Goal: Communication & Community: Participate in discussion

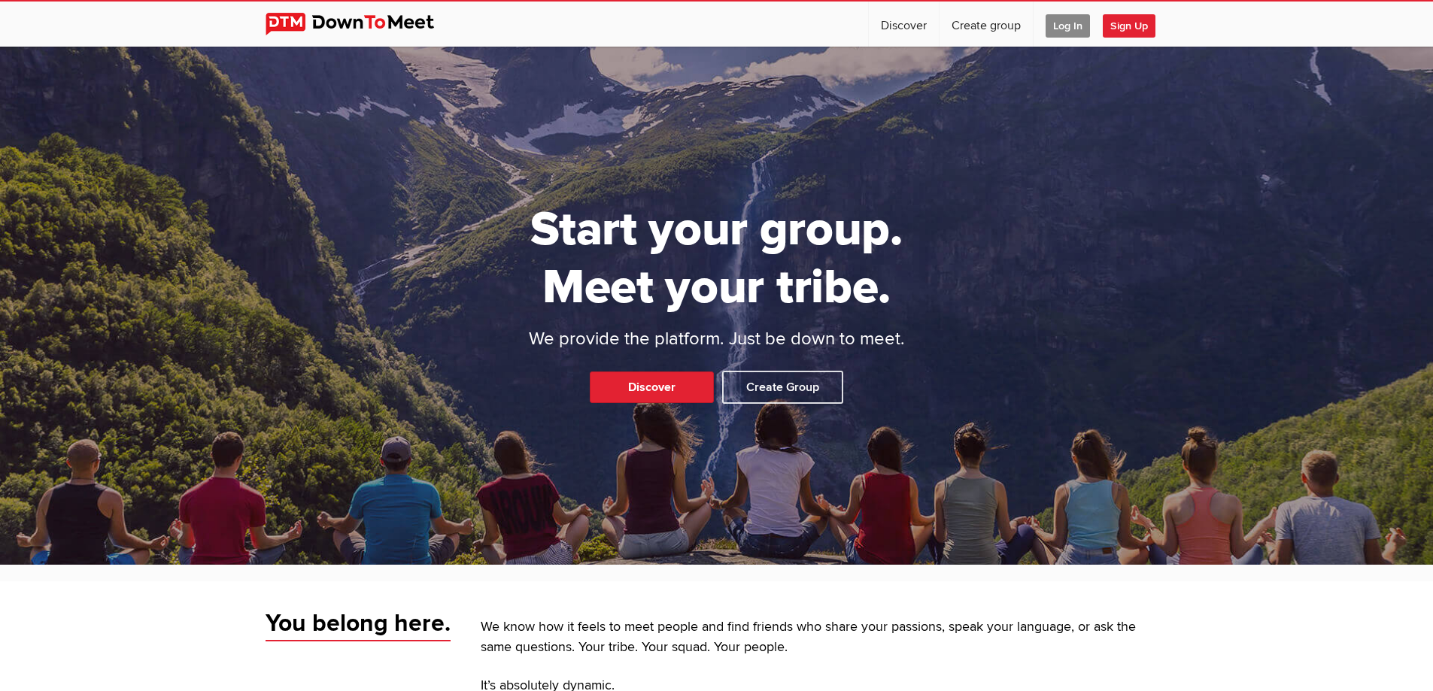
click at [1060, 35] on span "Log In" at bounding box center [1068, 25] width 44 height 23
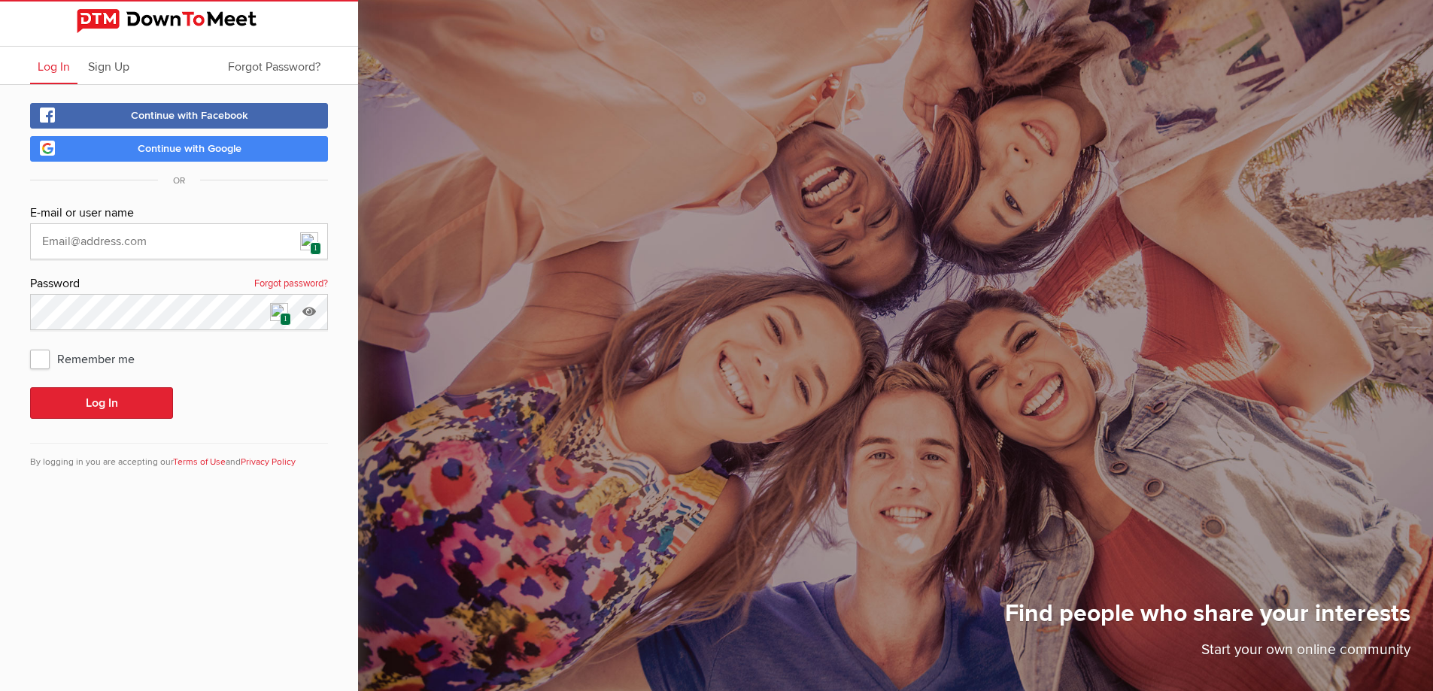
click at [311, 241] on img at bounding box center [309, 241] width 18 height 18
type input "[EMAIL_ADDRESS][DOMAIN_NAME]"
click at [133, 403] on button "Log In" at bounding box center [101, 403] width 143 height 32
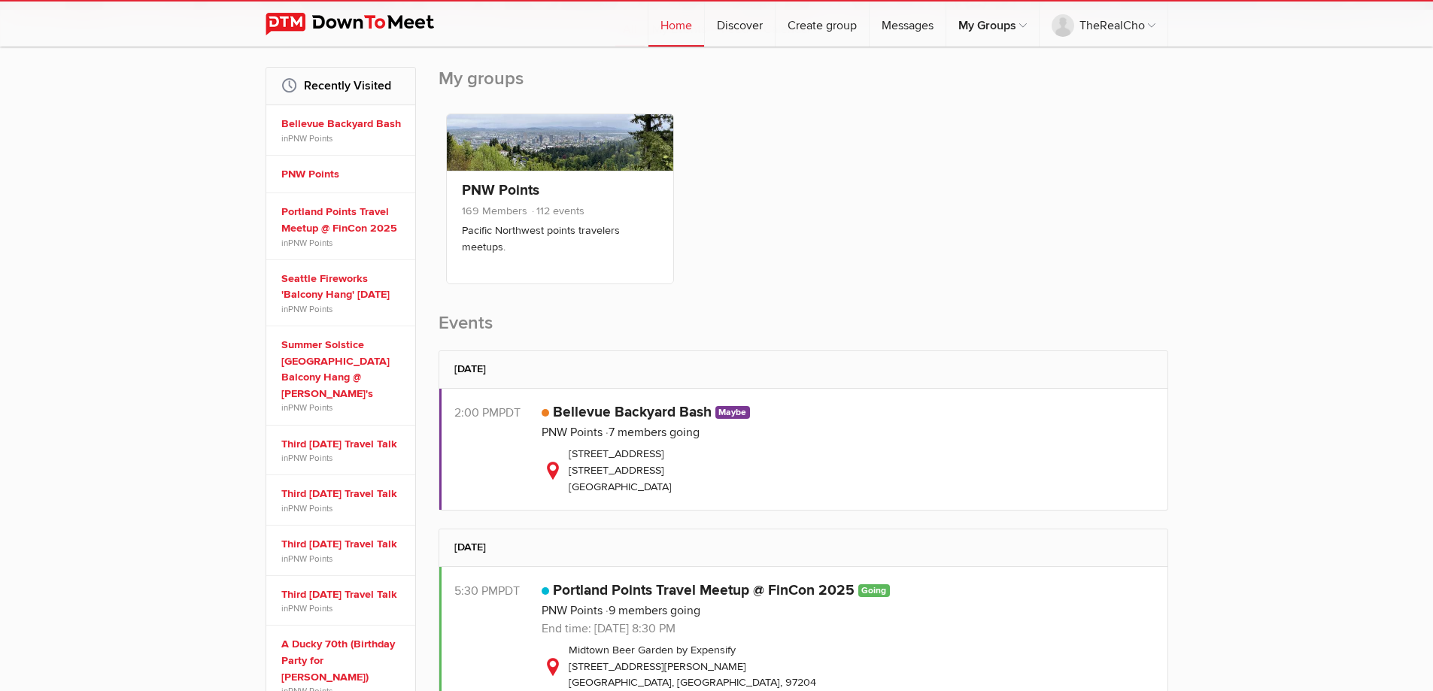
scroll to position [226, 0]
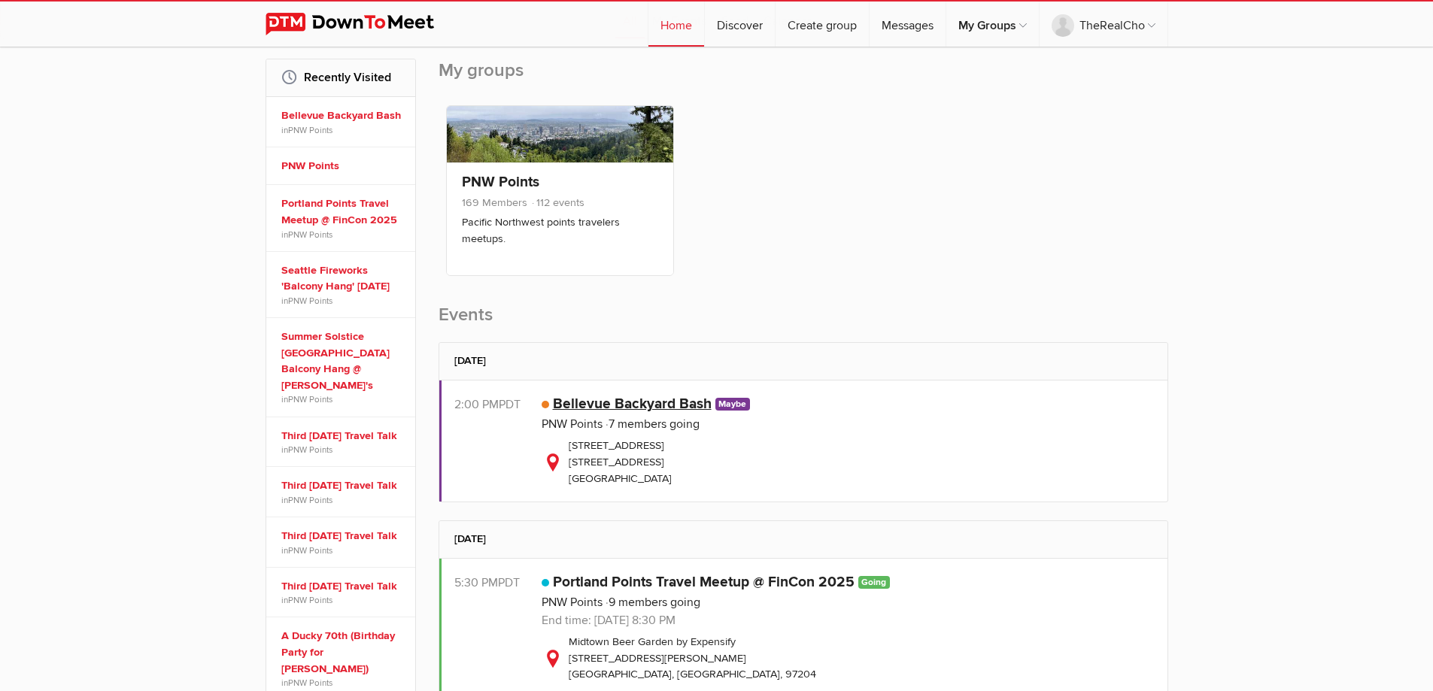
click at [665, 399] on link "Bellevue Backyard Bash" at bounding box center [632, 404] width 159 height 18
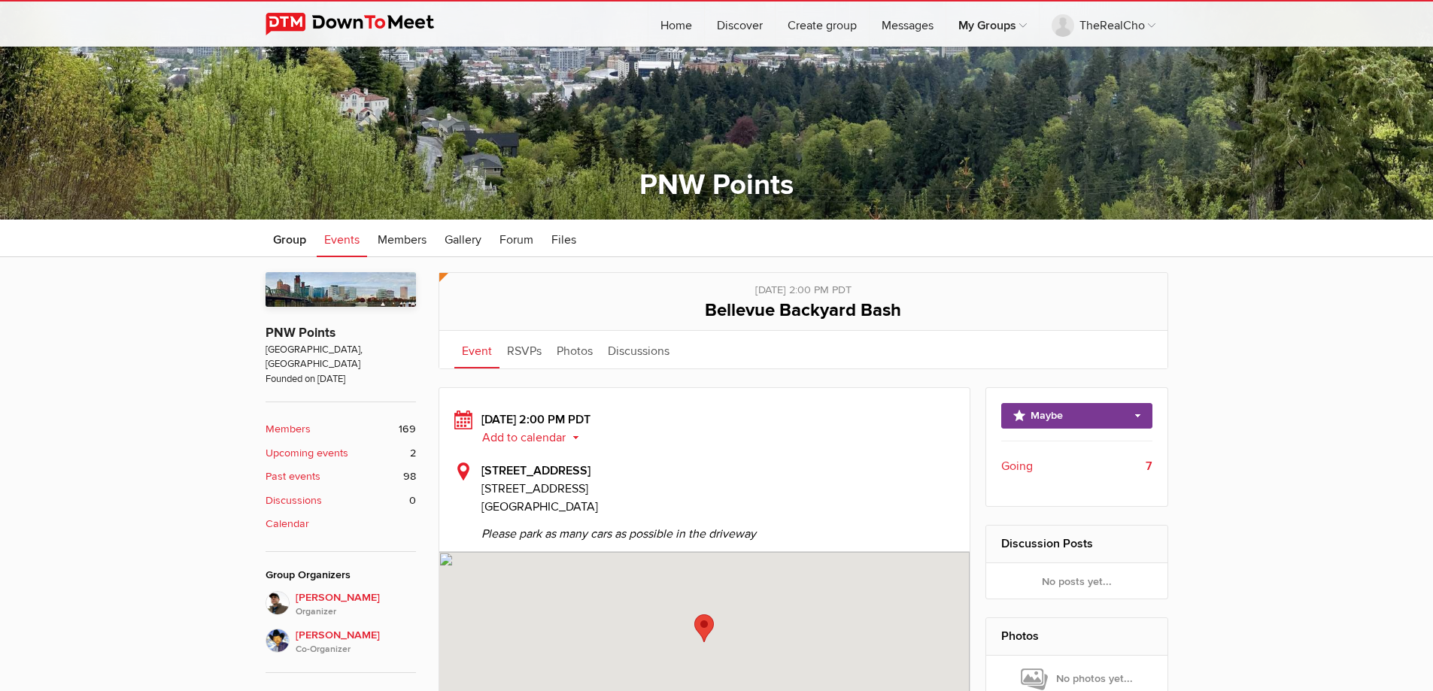
scroll to position [376, 0]
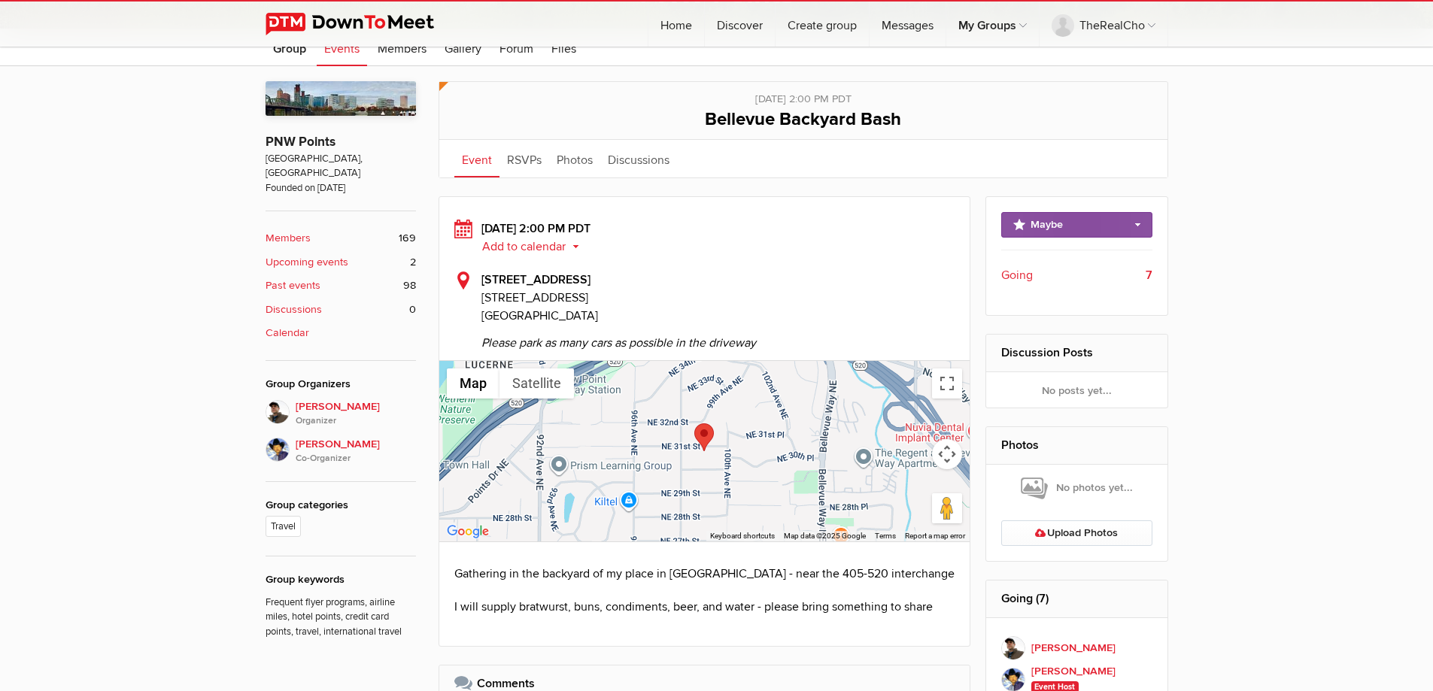
click at [1105, 223] on link "Maybe" at bounding box center [1076, 225] width 151 height 26
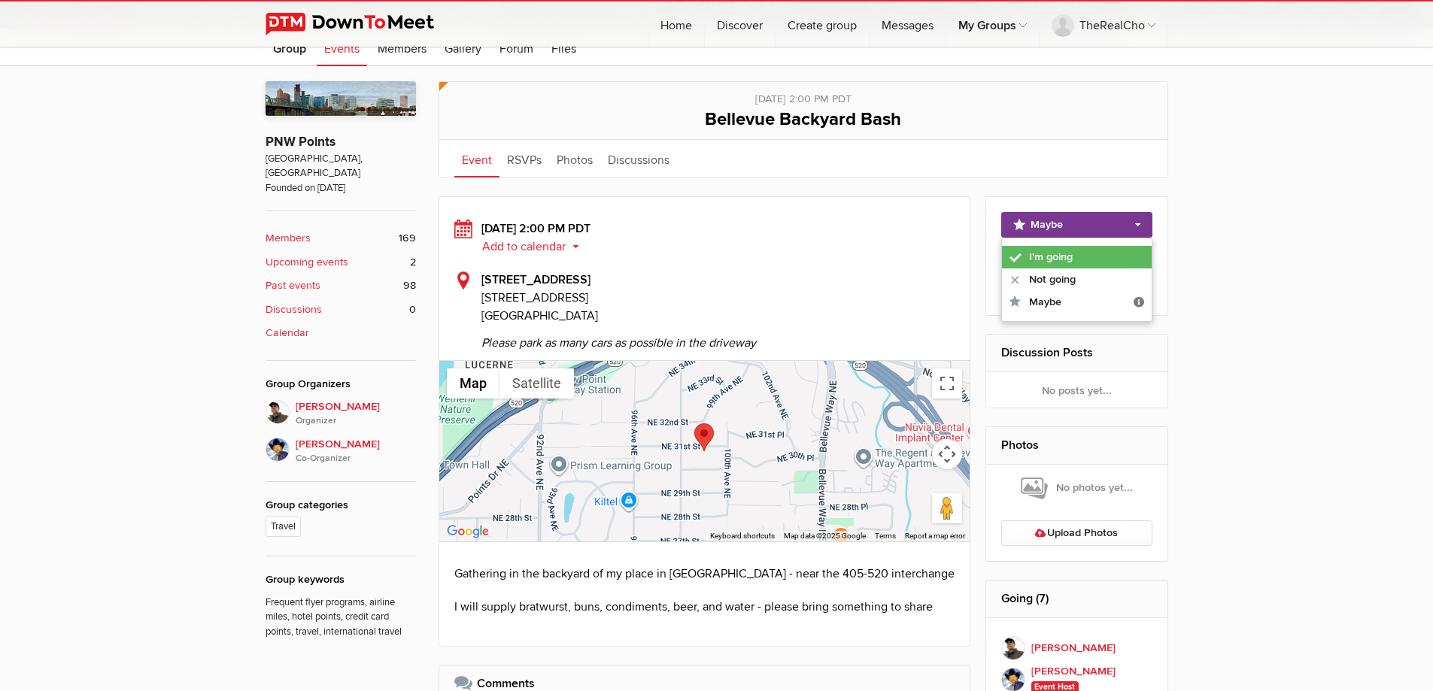
click at [1073, 250] on link "I'm going" at bounding box center [1077, 257] width 150 height 23
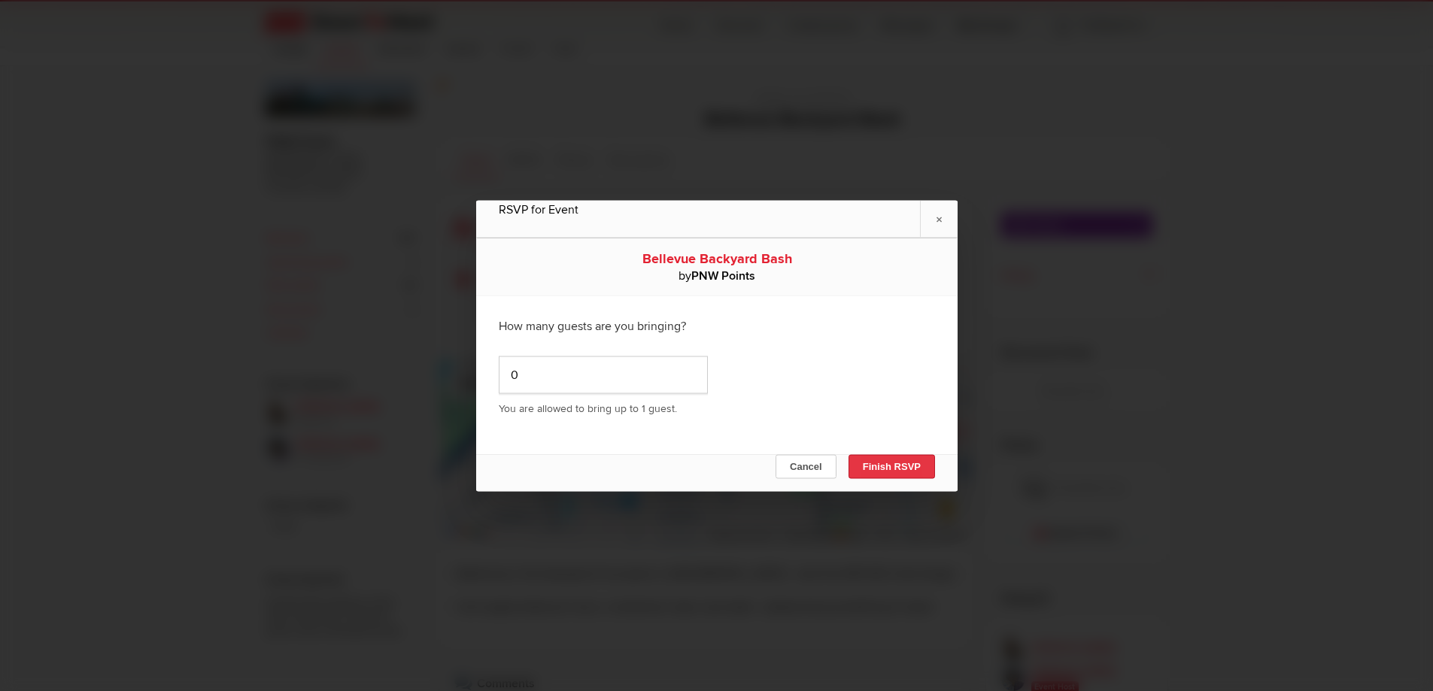
click at [918, 466] on button "Finish RSVP" at bounding box center [891, 466] width 87 height 24
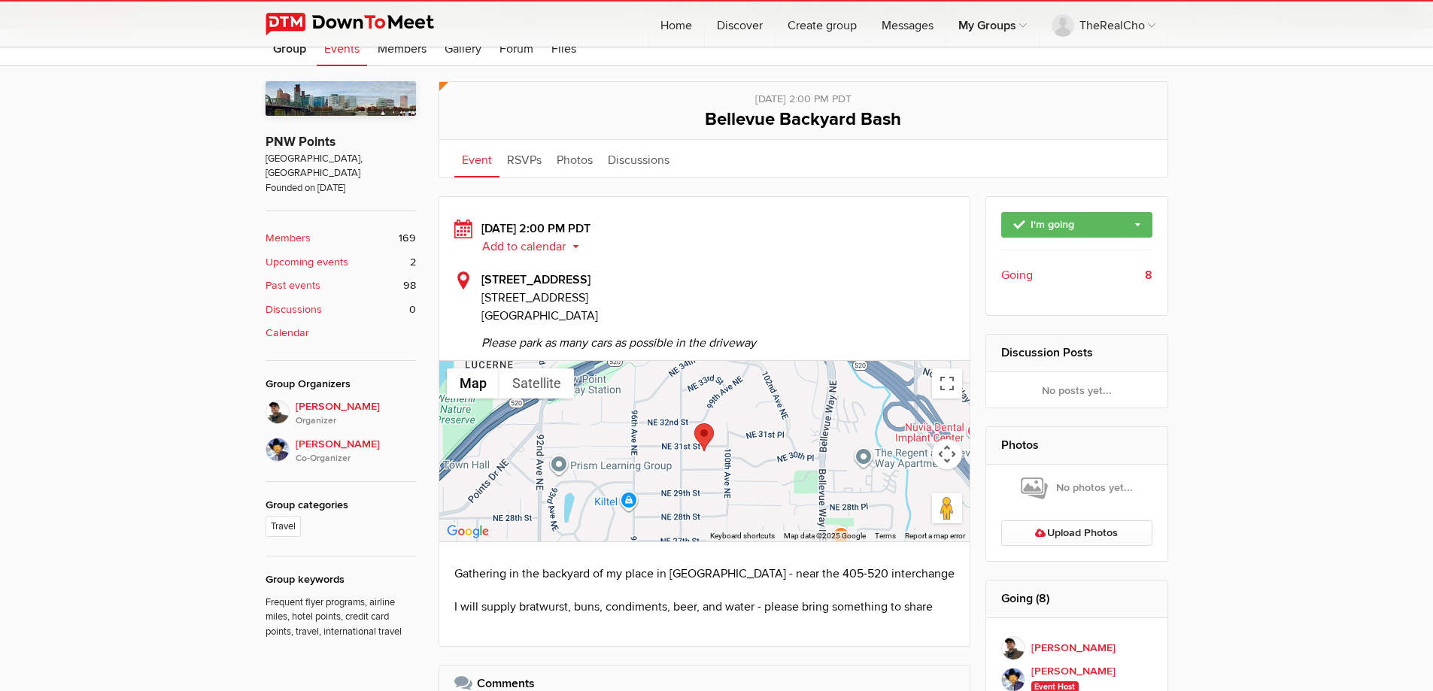
click at [1004, 279] on span "Going" at bounding box center [1017, 275] width 32 height 18
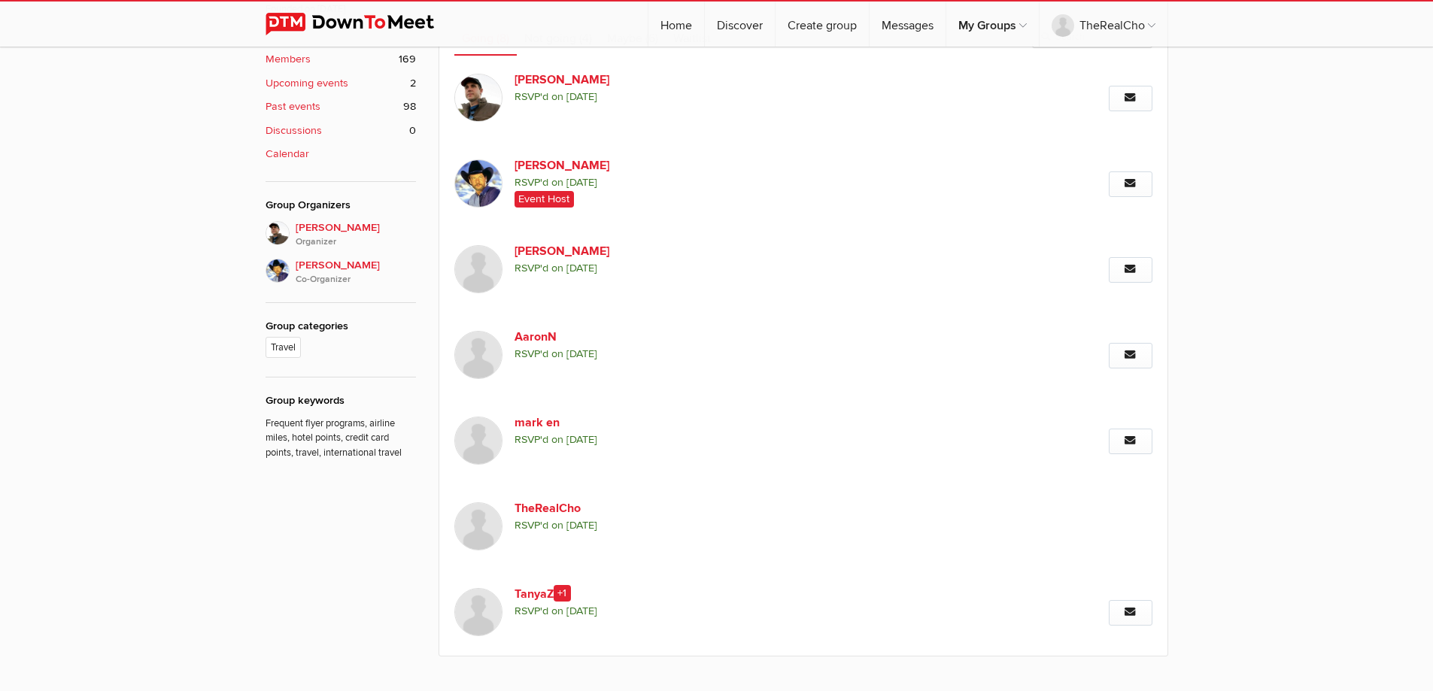
scroll to position [254, 0]
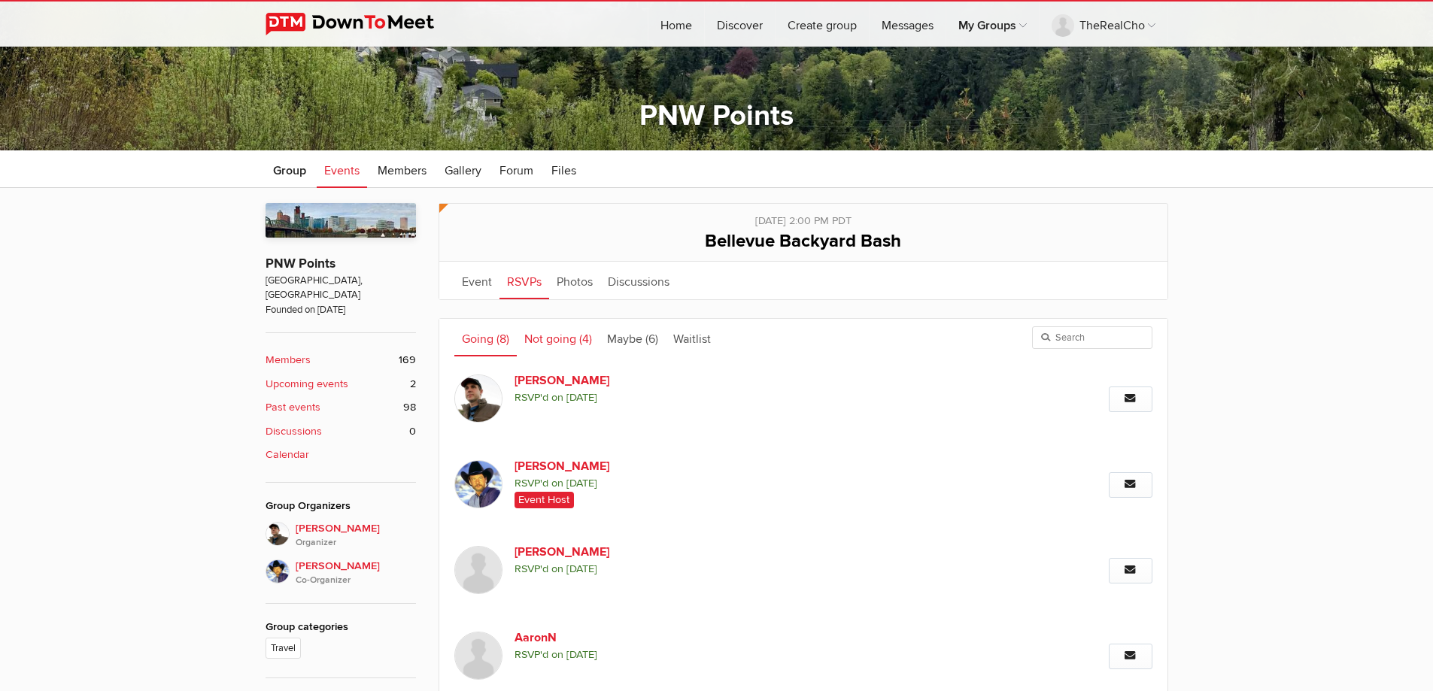
click at [582, 338] on span "(4)" at bounding box center [585, 339] width 13 height 15
click at [614, 339] on link "Maybe (6)" at bounding box center [633, 338] width 66 height 38
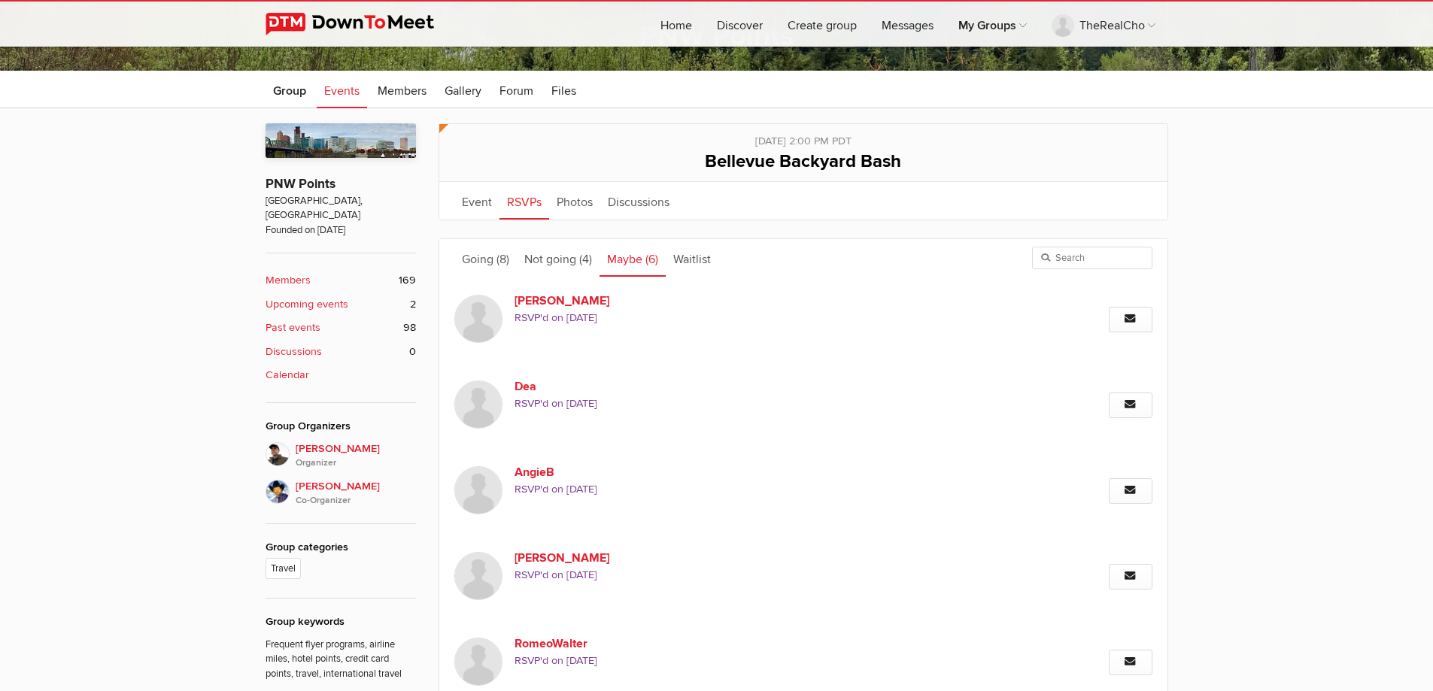
scroll to position [104, 0]
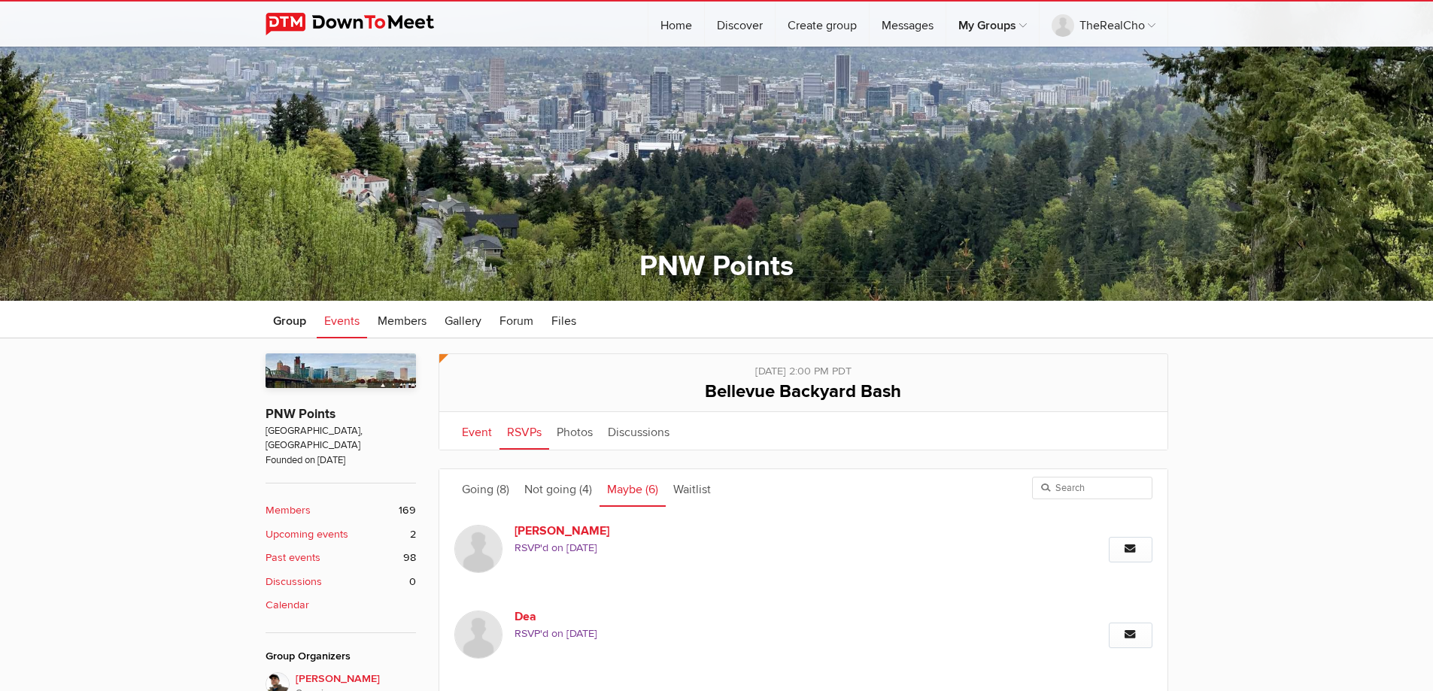
click at [472, 433] on link "Event" at bounding box center [476, 431] width 45 height 38
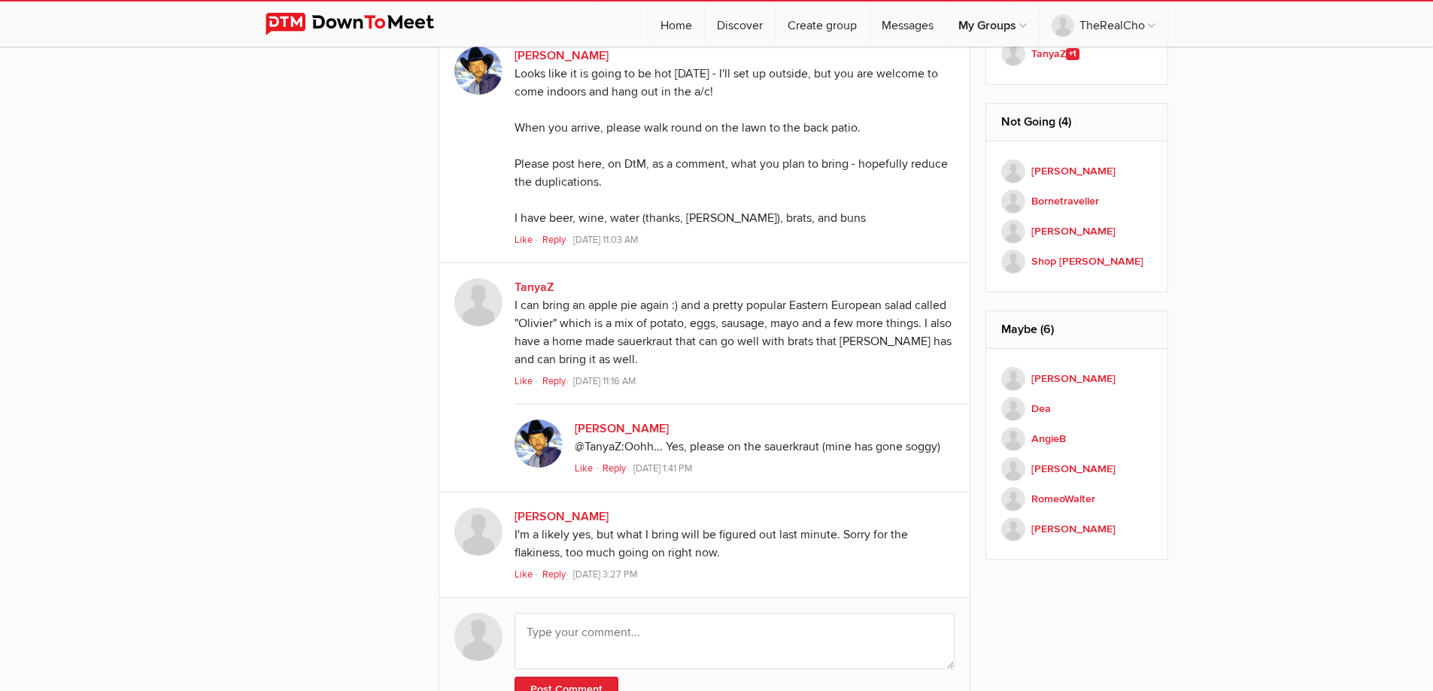
scroll to position [1308, 0]
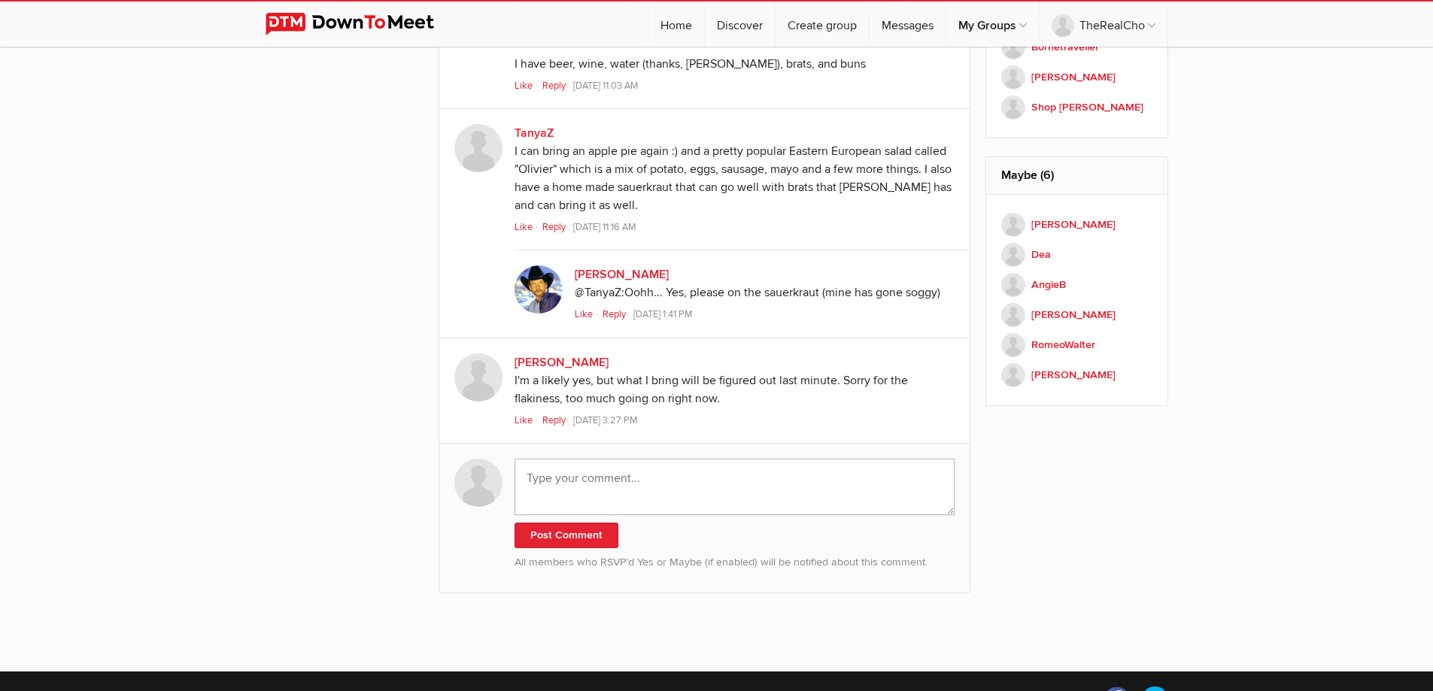
click at [716, 489] on textarea at bounding box center [735, 487] width 441 height 56
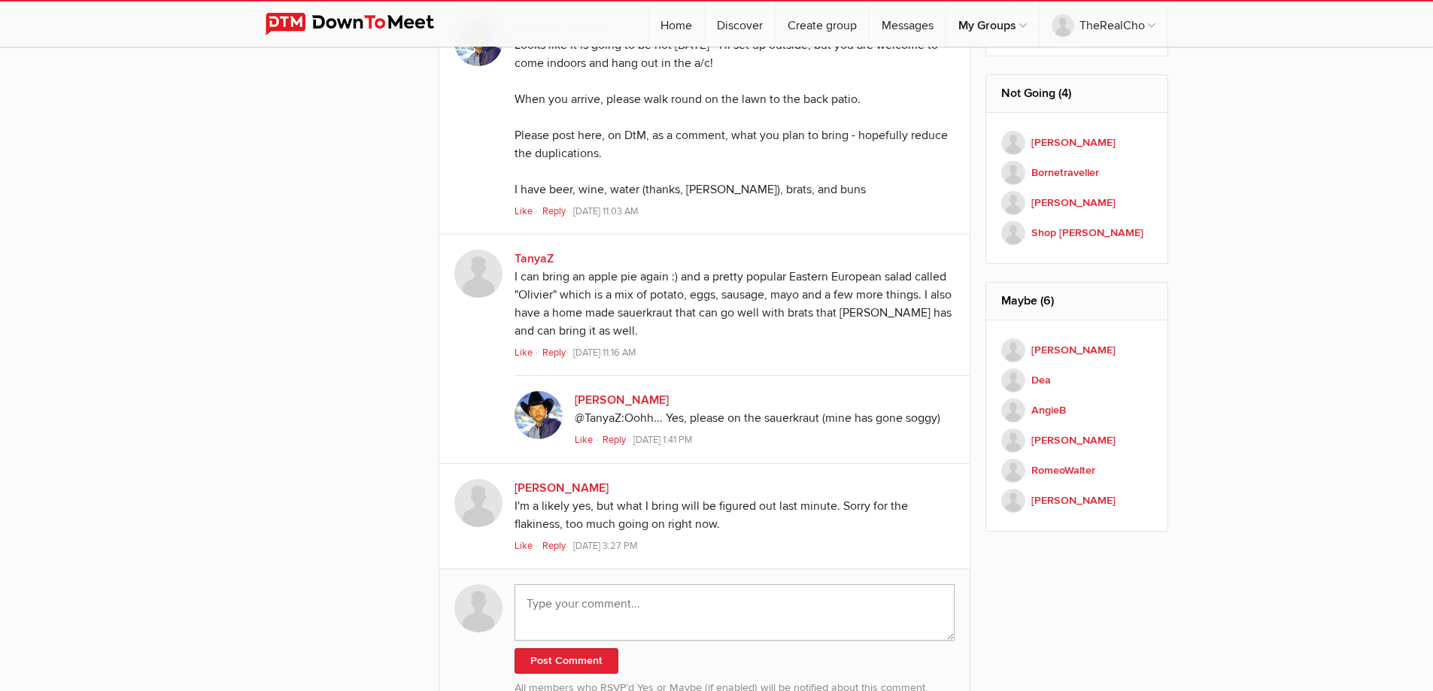
scroll to position [1279, 0]
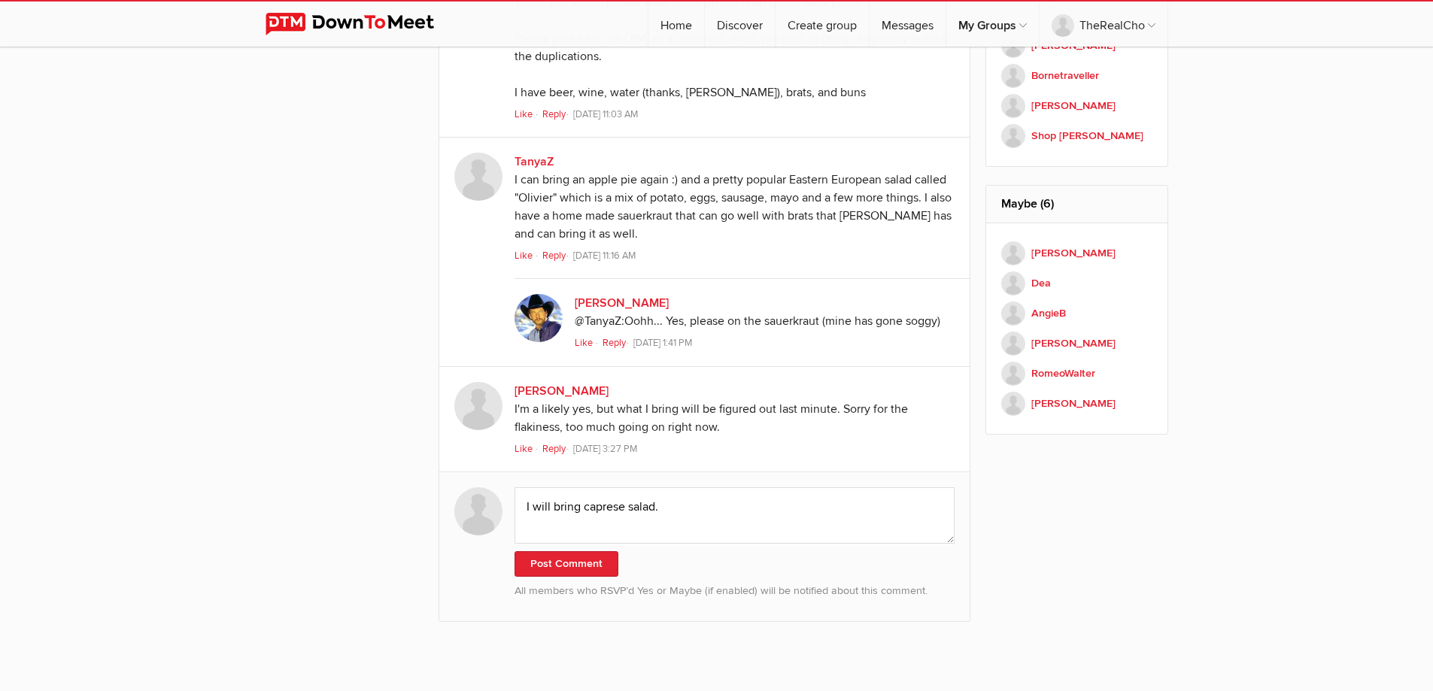
drag, startPoint x: 616, startPoint y: 507, endPoint x: 363, endPoint y: 433, distance: 263.3
click at [588, 509] on textarea "I will bring caprese salad." at bounding box center [735, 516] width 441 height 56
type textarea "I will bring caprese salad."
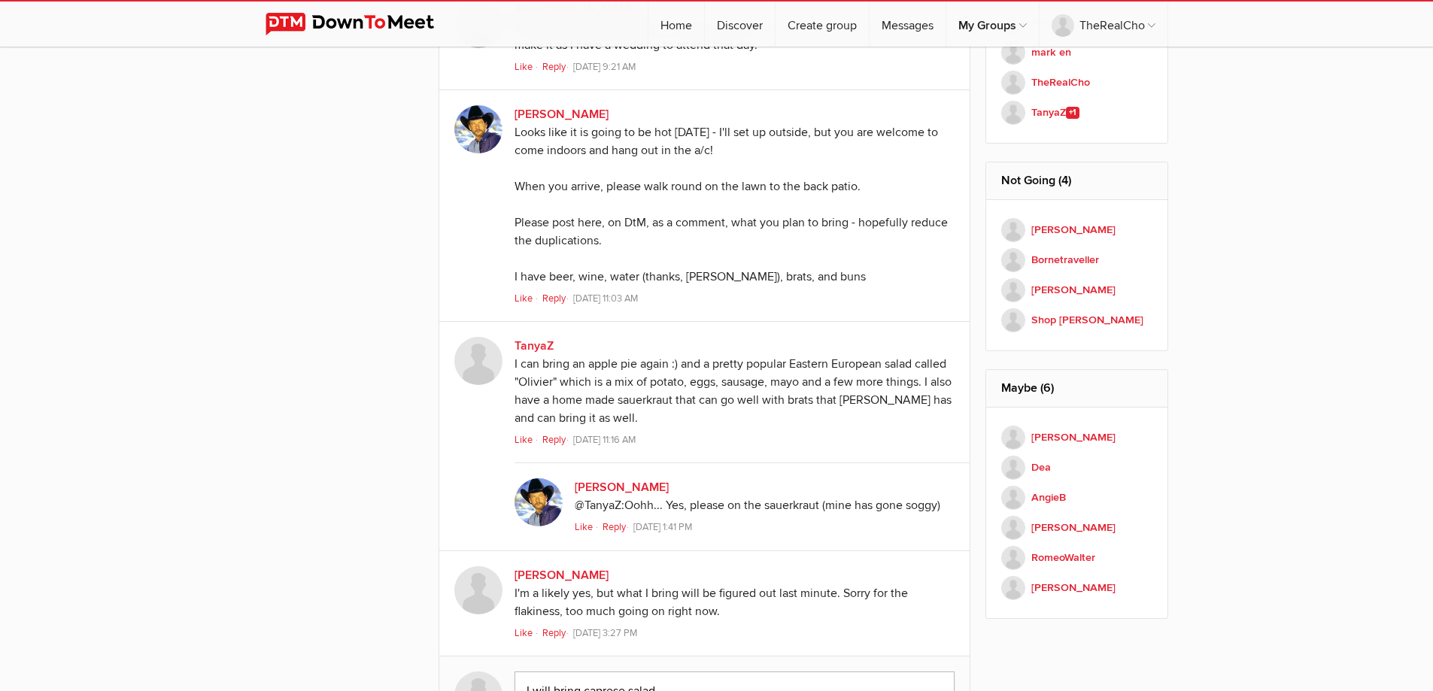
scroll to position [1414, 0]
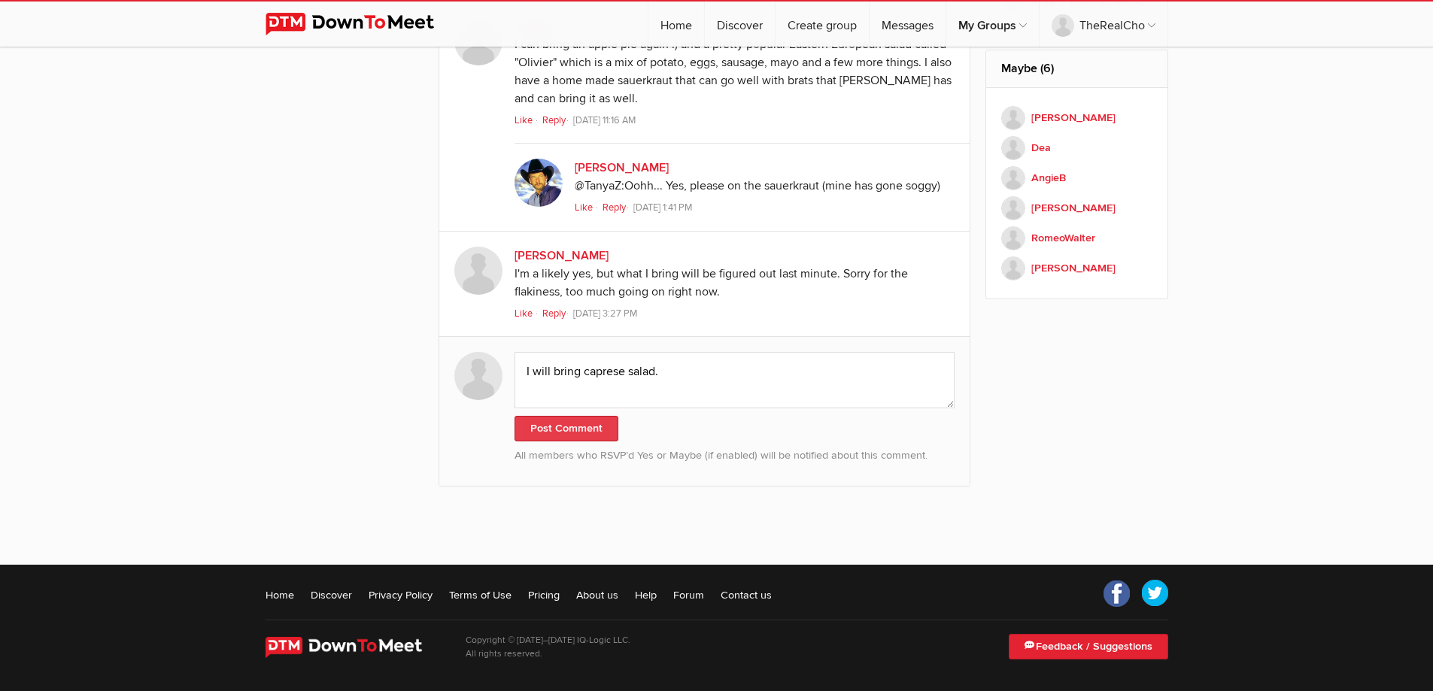
click at [609, 424] on button "Post Comment" at bounding box center [567, 429] width 104 height 26
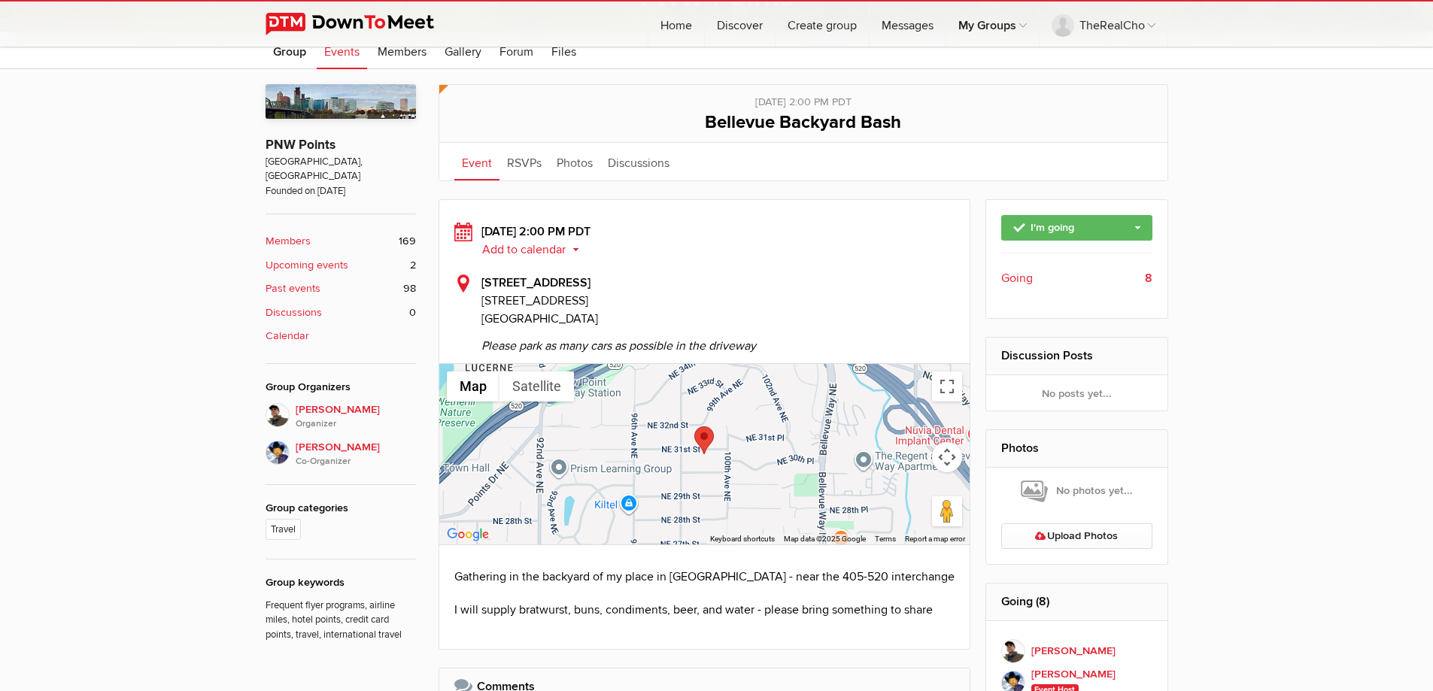
scroll to position [0, 0]
